Goal: Task Accomplishment & Management: Manage account settings

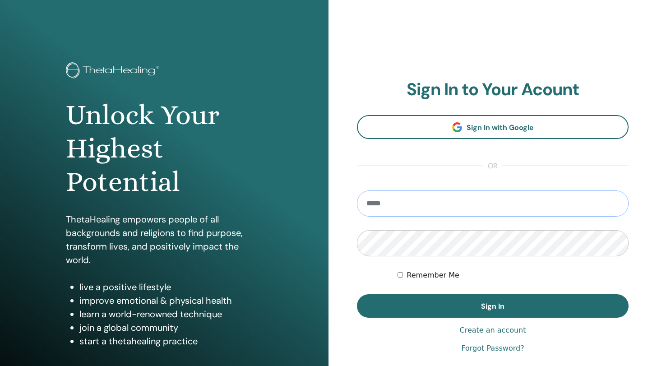
type input "**********"
click at [492, 306] on button "Sign In" at bounding box center [492, 305] width 271 height 23
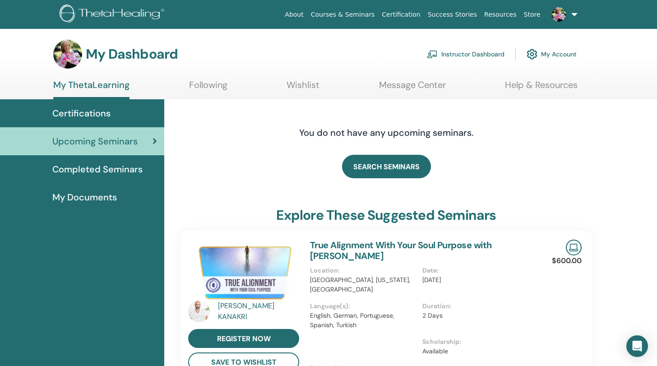
click at [456, 56] on link "Instructor Dashboard" at bounding box center [466, 54] width 78 height 20
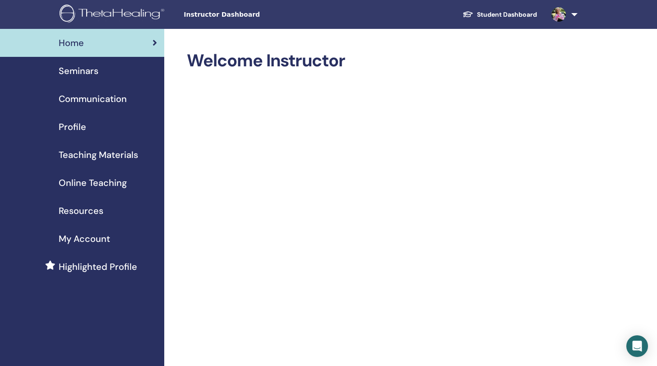
click at [76, 73] on span "Seminars" at bounding box center [79, 71] width 40 height 14
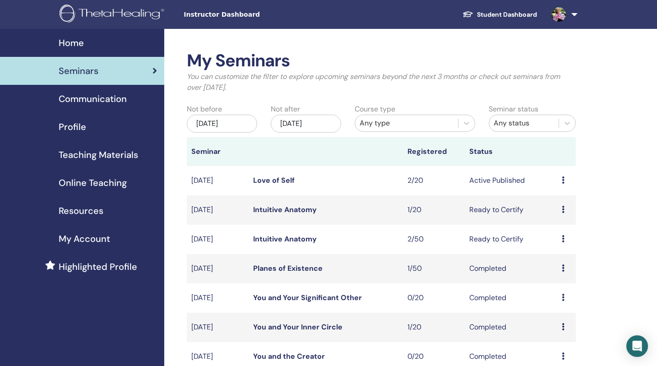
click at [283, 177] on link "Love of Self" at bounding box center [273, 179] width 41 height 9
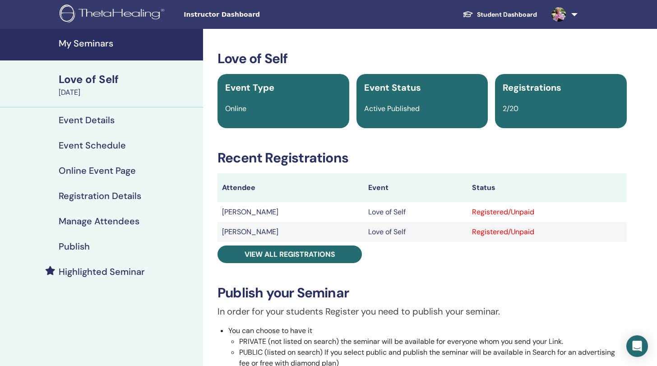
click at [522, 211] on div "Registered/Unpaid" at bounding box center [547, 212] width 150 height 11
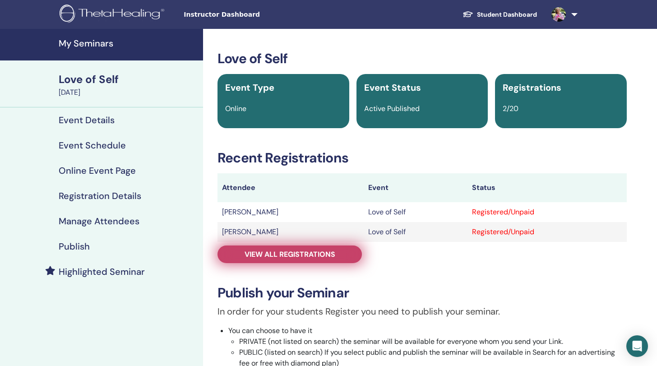
click at [281, 252] on span "View all registrations" at bounding box center [289, 253] width 91 height 9
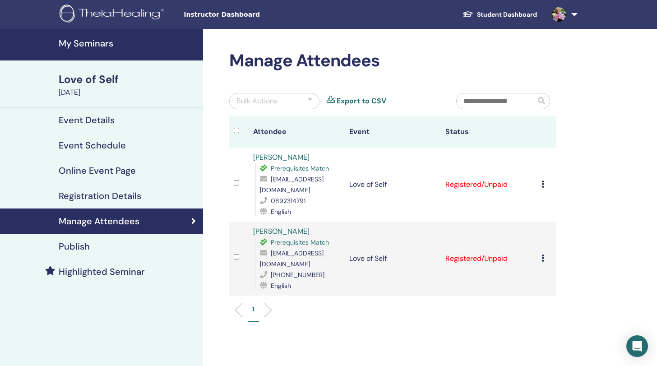
click at [542, 180] on icon at bounding box center [542, 183] width 3 height 7
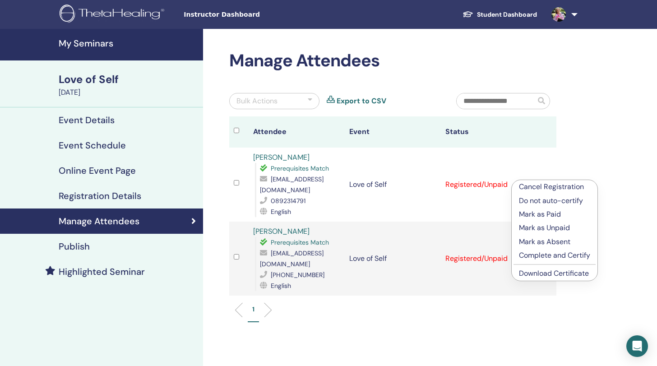
click at [535, 213] on p "Mark as Paid" at bounding box center [554, 214] width 71 height 11
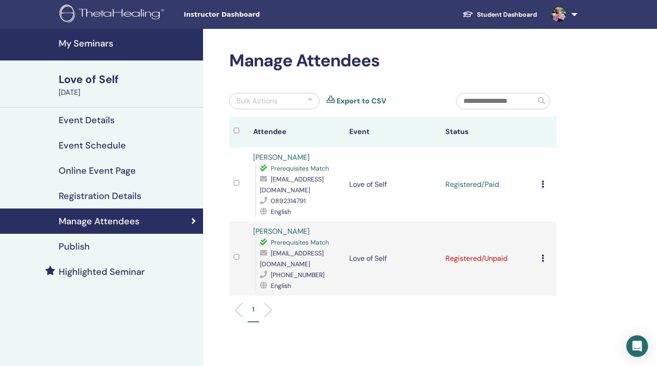
click at [78, 246] on h4 "Publish" at bounding box center [74, 246] width 31 height 11
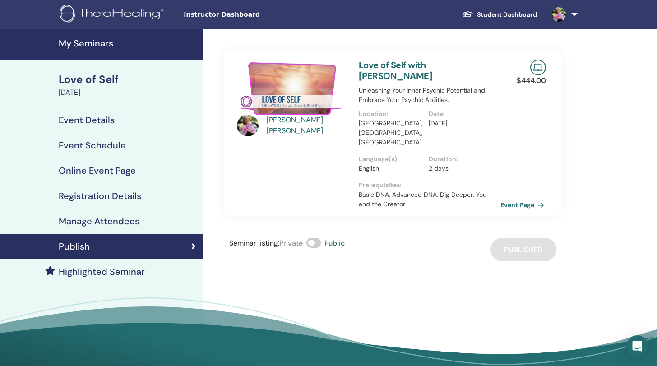
click at [516, 198] on link "Event Page" at bounding box center [523, 205] width 47 height 14
